Goal: Find contact information: Obtain details needed to contact an individual or organization

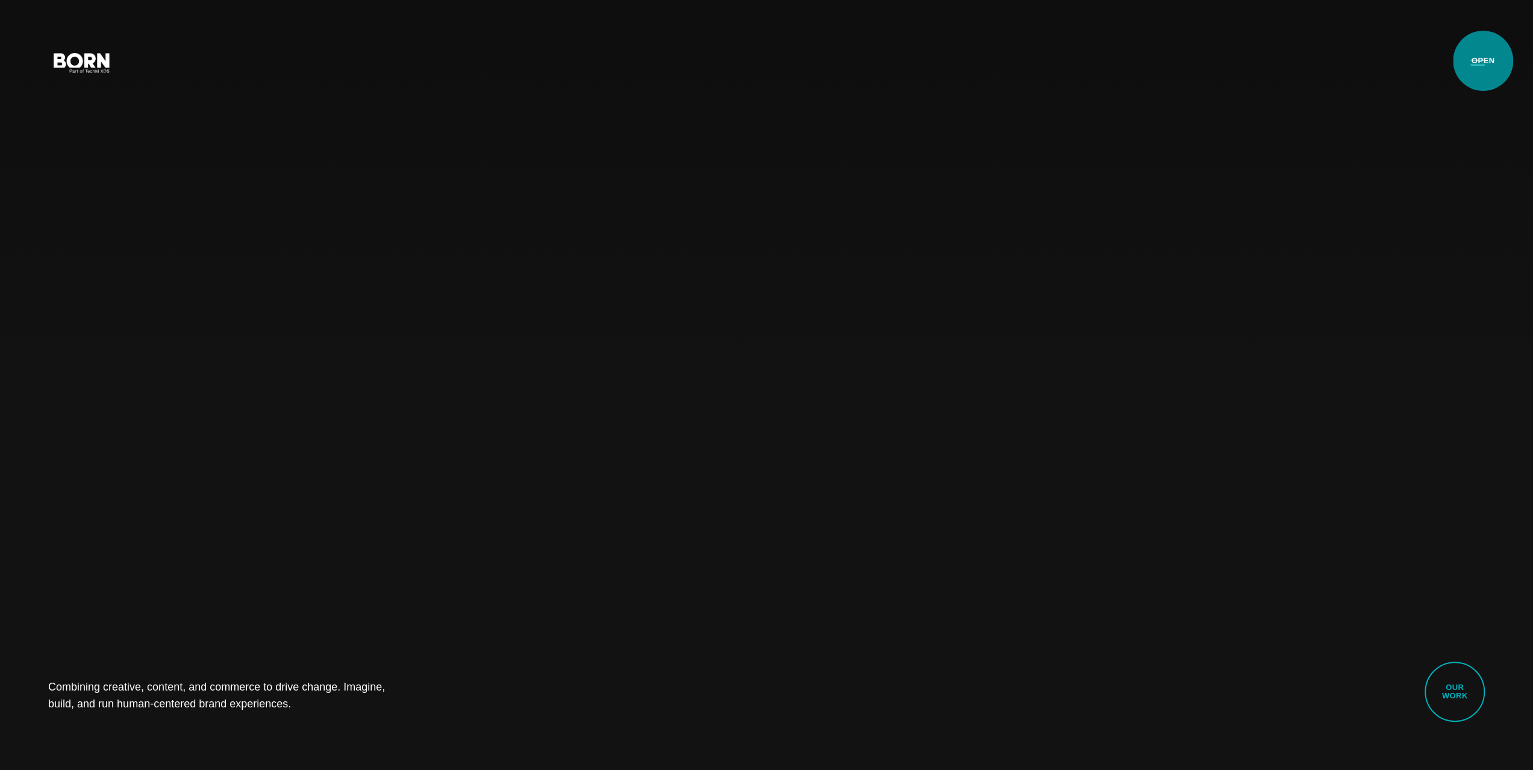
click at [1480, 61] on button "Primary Menu" at bounding box center [1477, 61] width 29 height 25
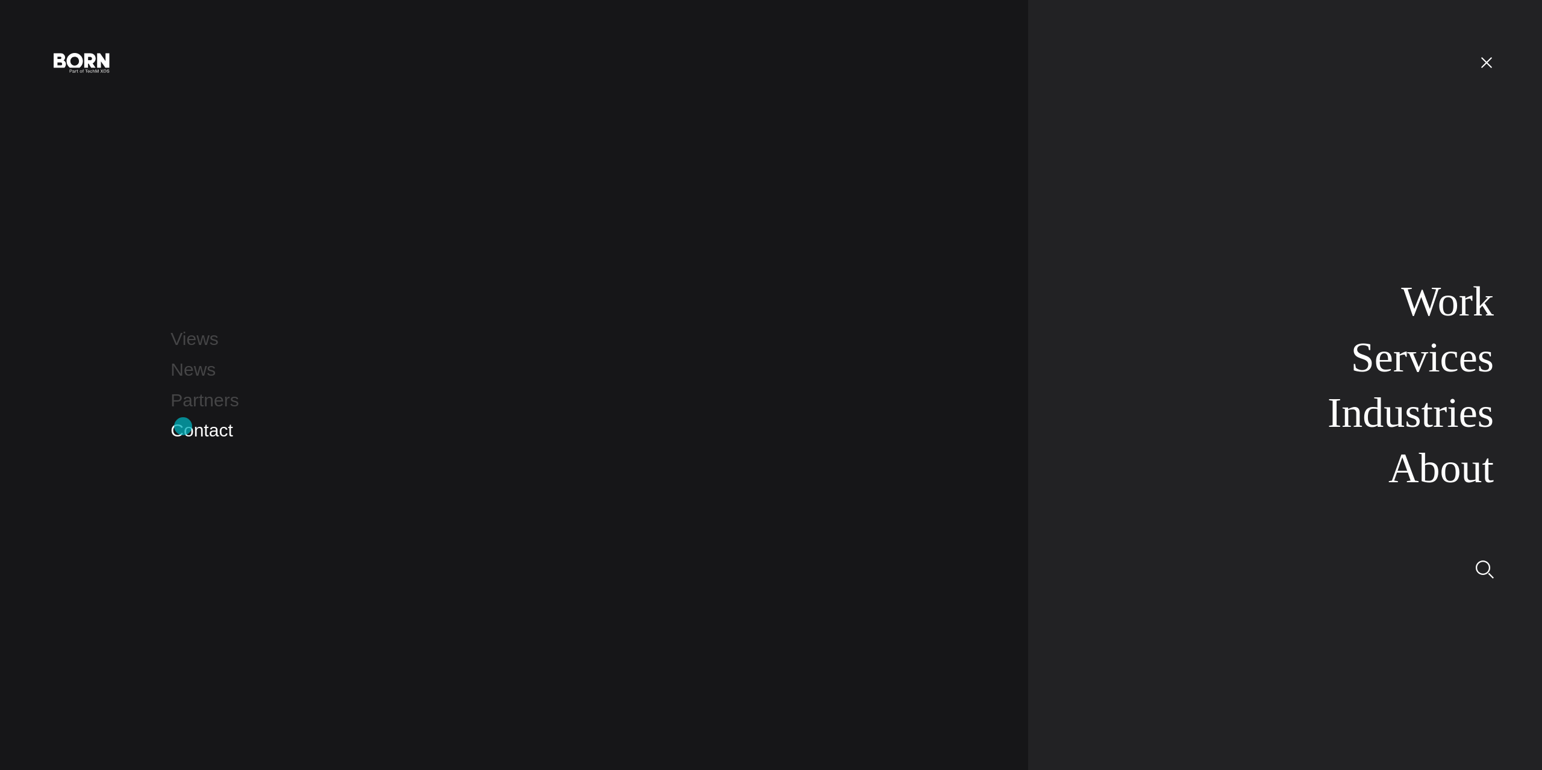
click at [183, 427] on link "Contact" at bounding box center [201, 430] width 62 height 20
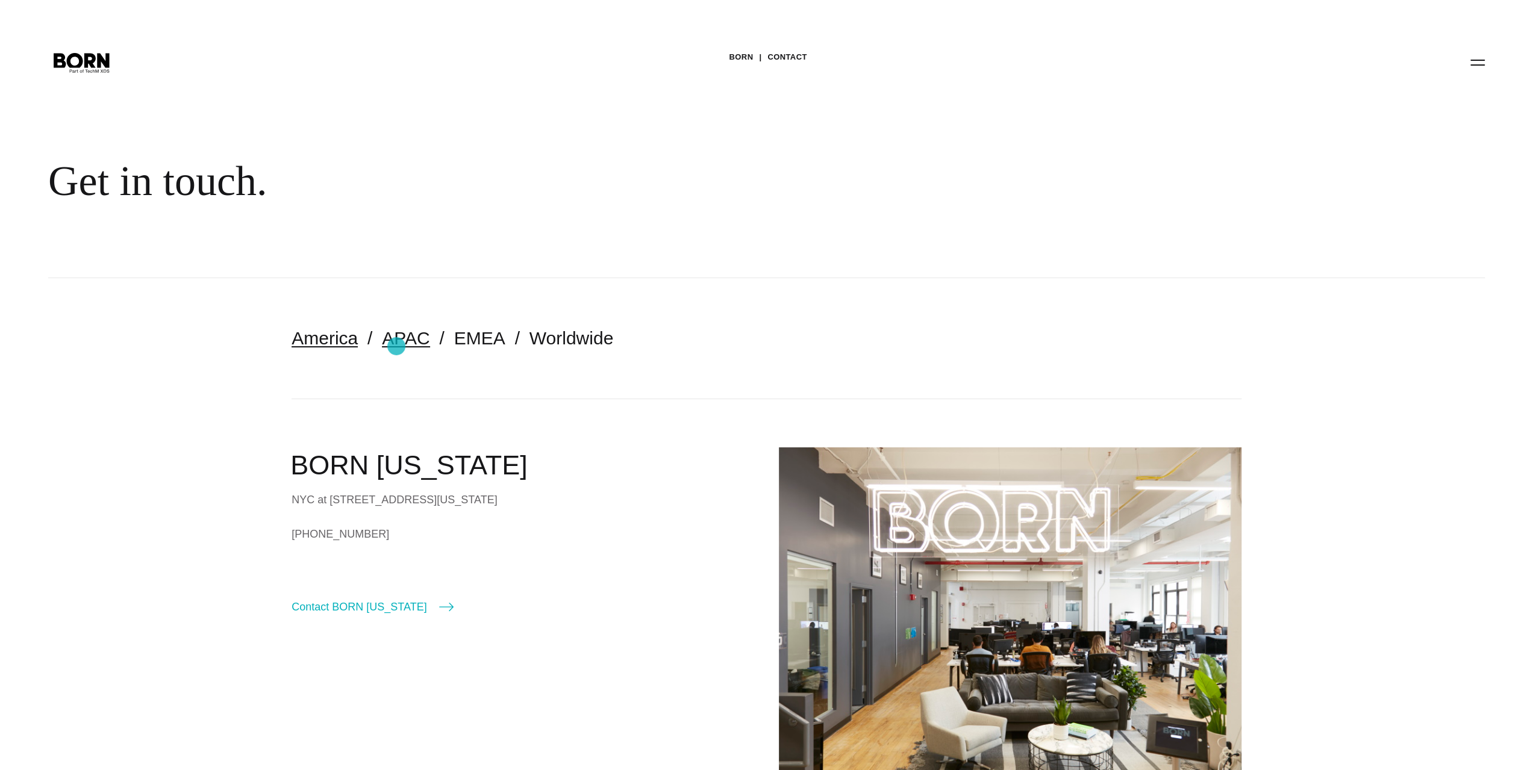
click at [396, 346] on link "APAC" at bounding box center [406, 338] width 48 height 20
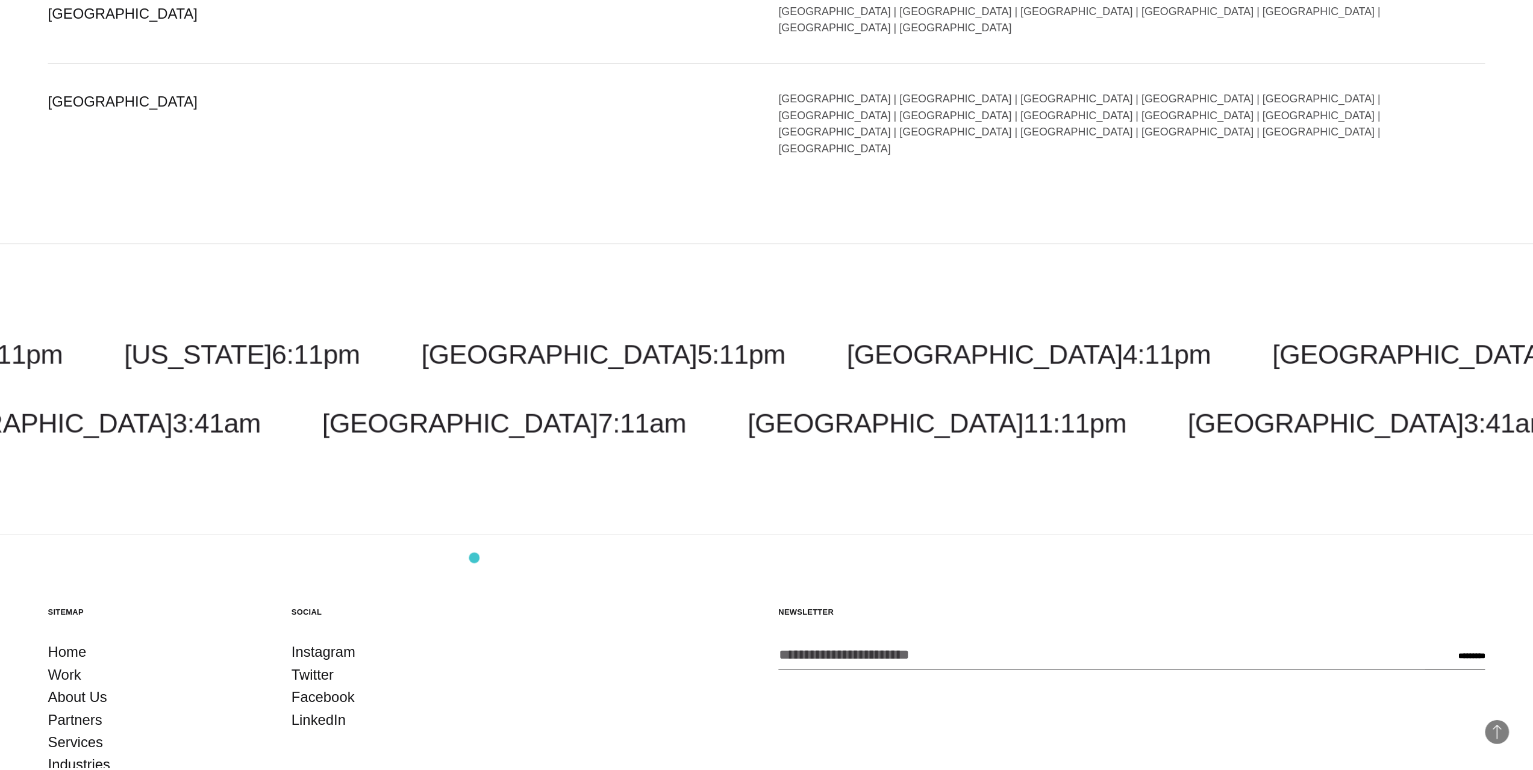
scroll to position [3211, 0]
